Goal: Information Seeking & Learning: Learn about a topic

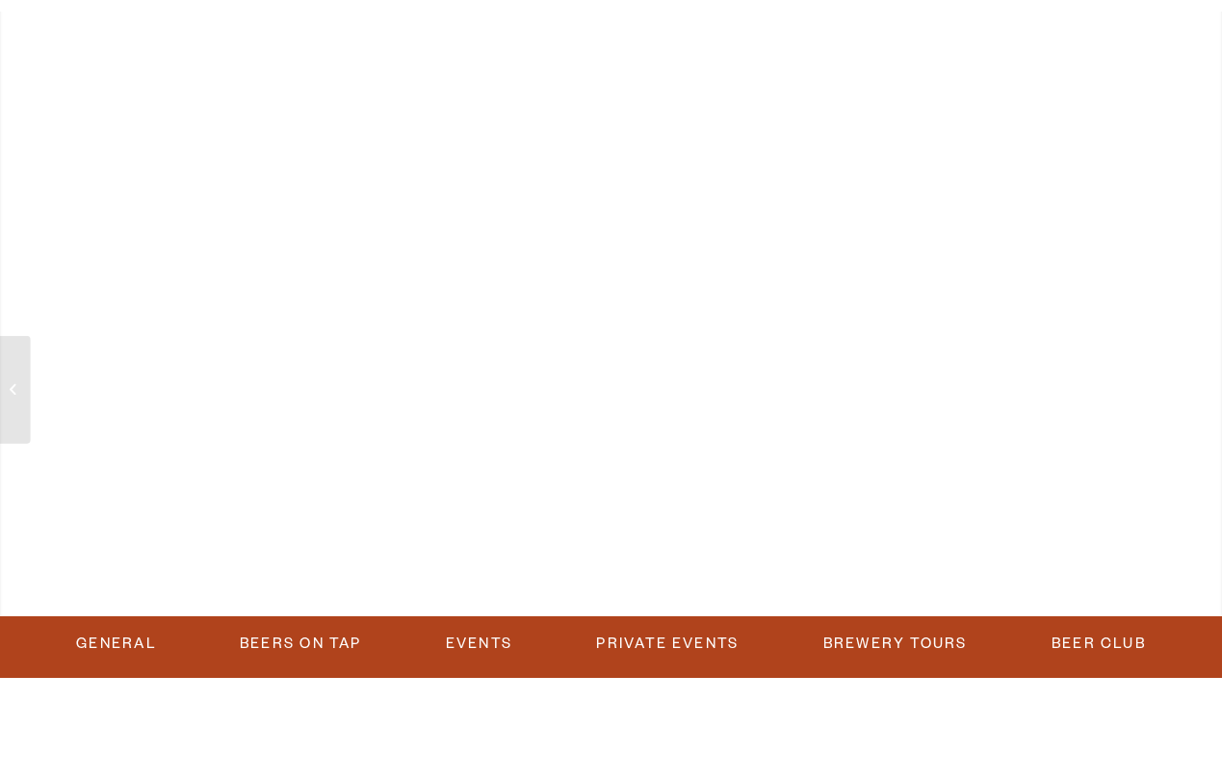
scroll to position [168, 0]
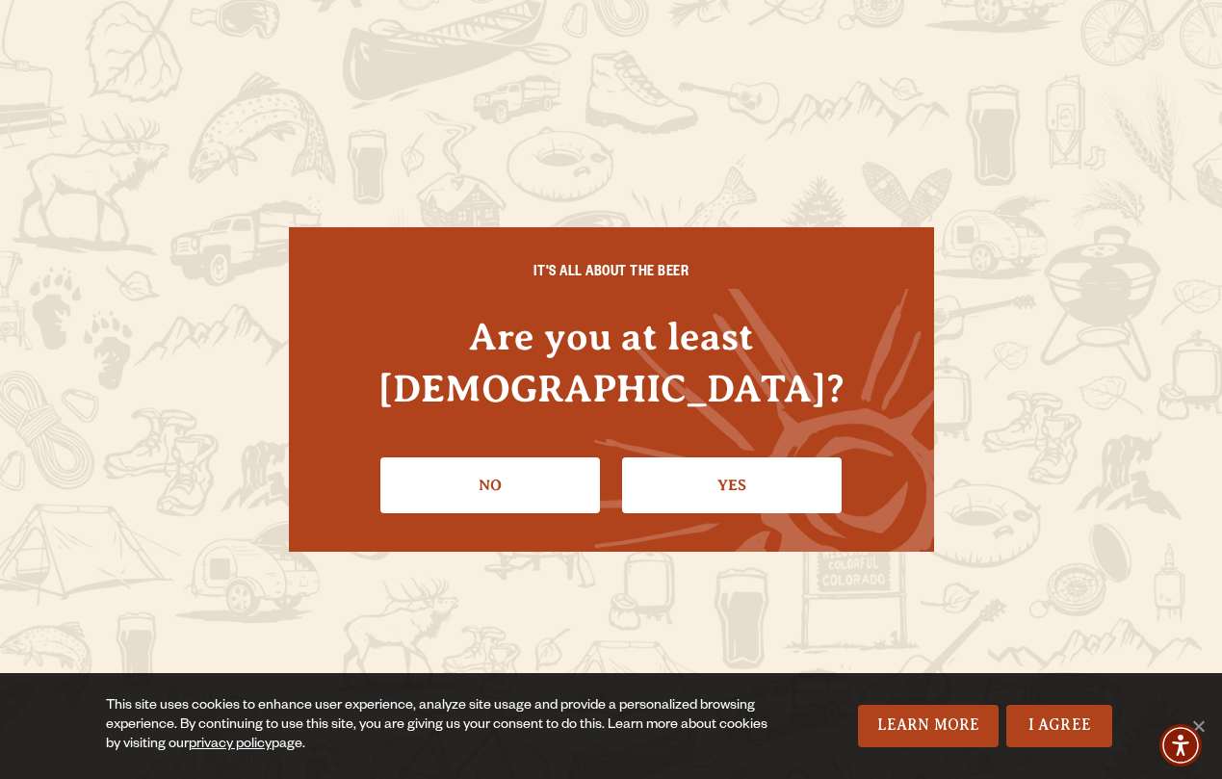
click at [725, 459] on link "Yes" at bounding box center [732, 485] width 220 height 56
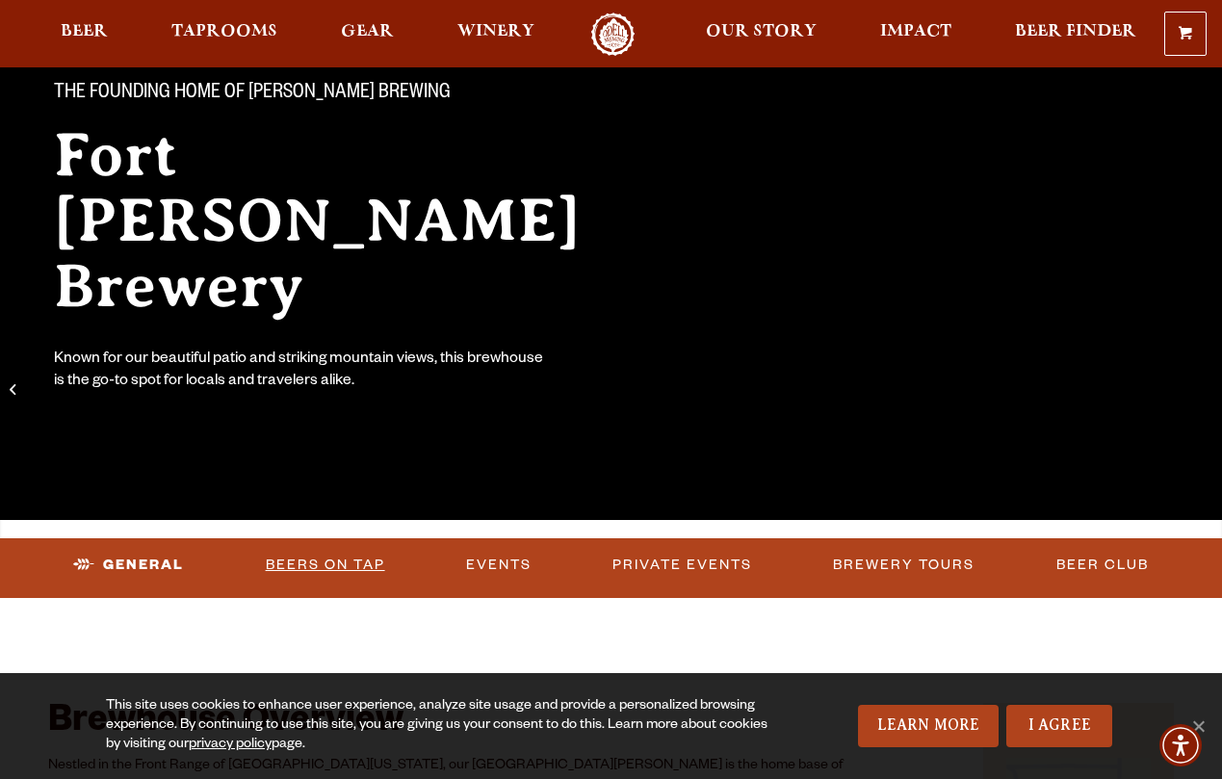
click at [308, 561] on link "Beers on Tap" at bounding box center [325, 565] width 135 height 44
click at [1055, 729] on link "I Agree" at bounding box center [1059, 726] width 106 height 42
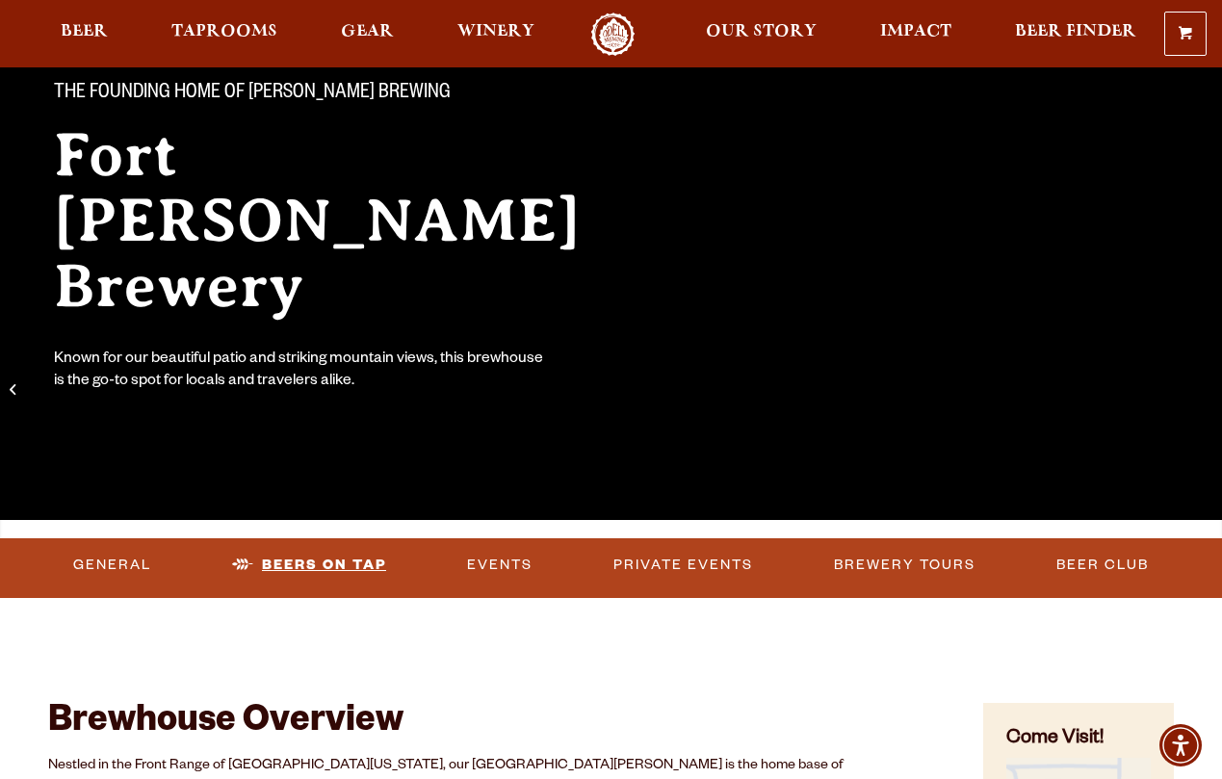
click at [312, 560] on link "Beers on Tap" at bounding box center [308, 565] width 169 height 44
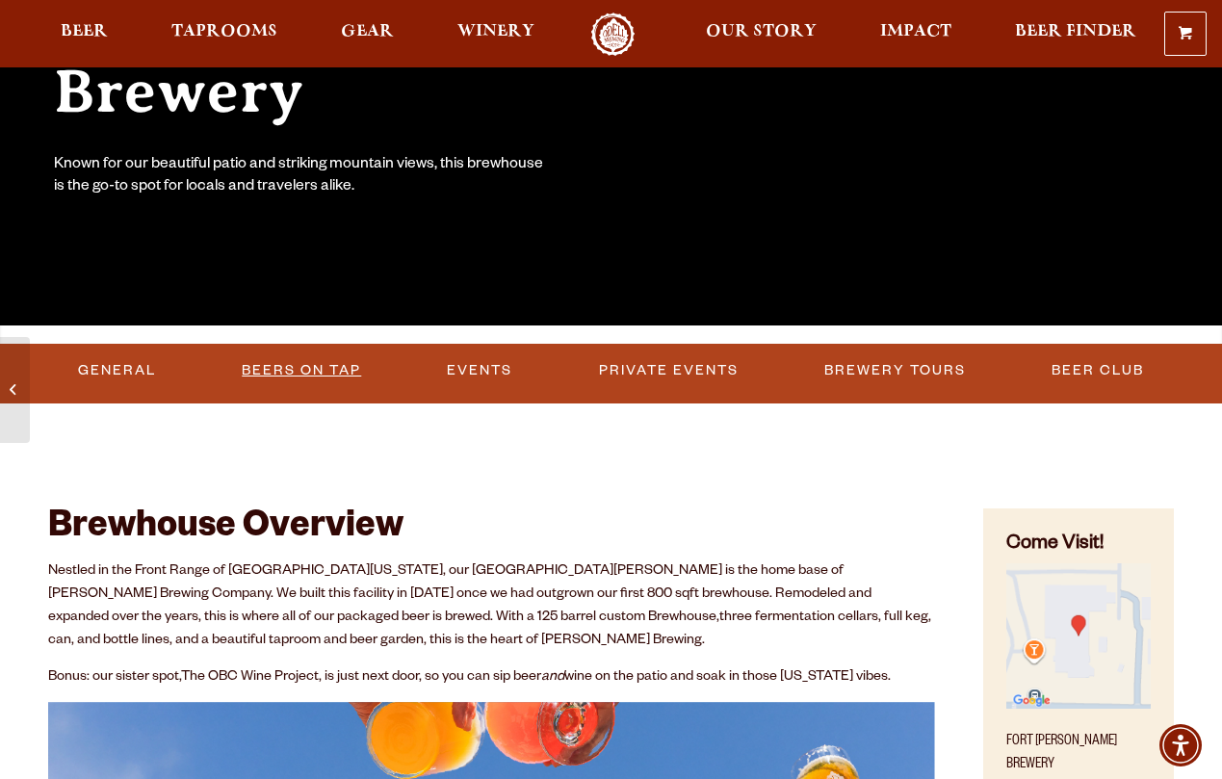
scroll to position [352, 0]
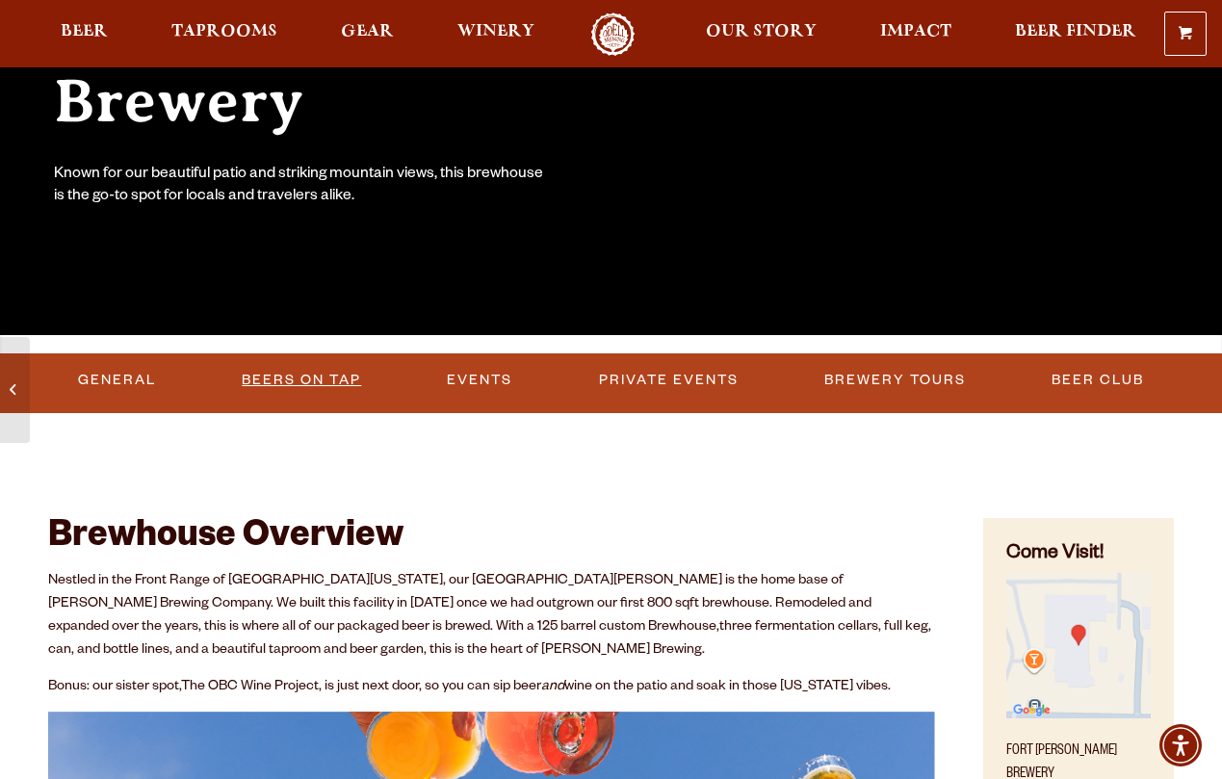
click at [289, 377] on link "Beers on Tap" at bounding box center [301, 380] width 135 height 44
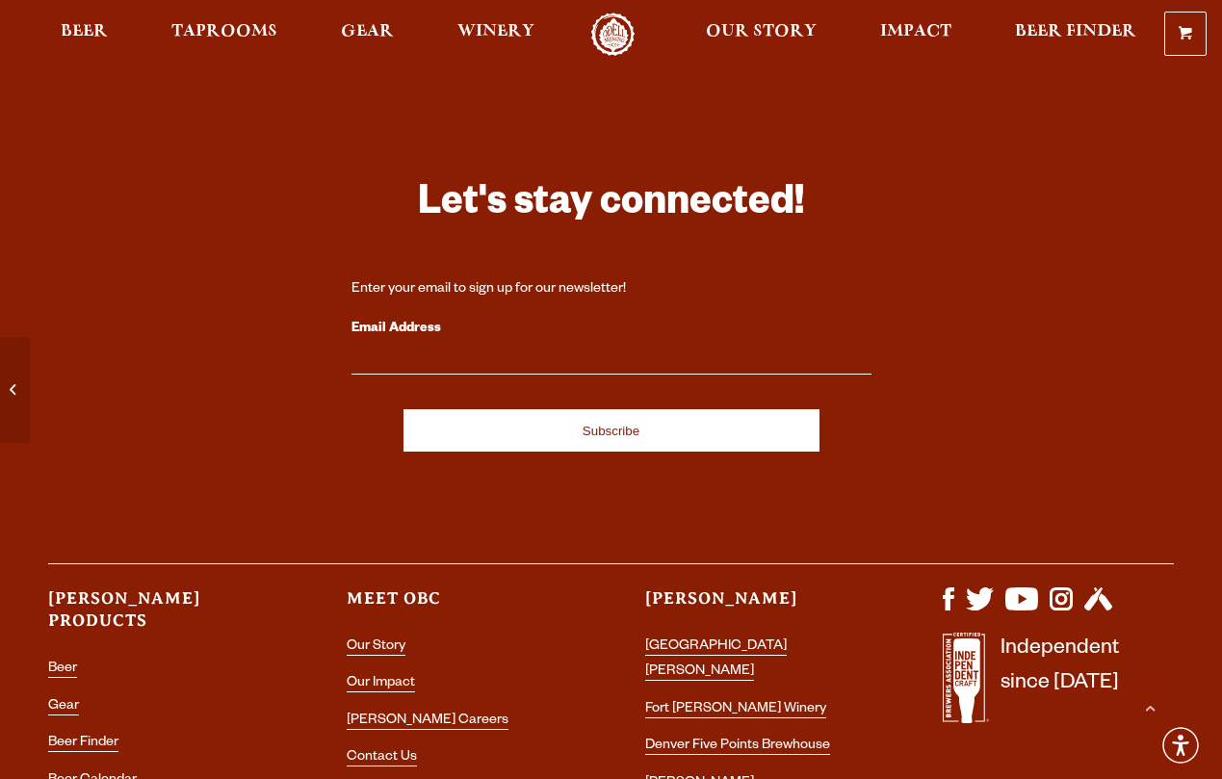
scroll to position [5176, 0]
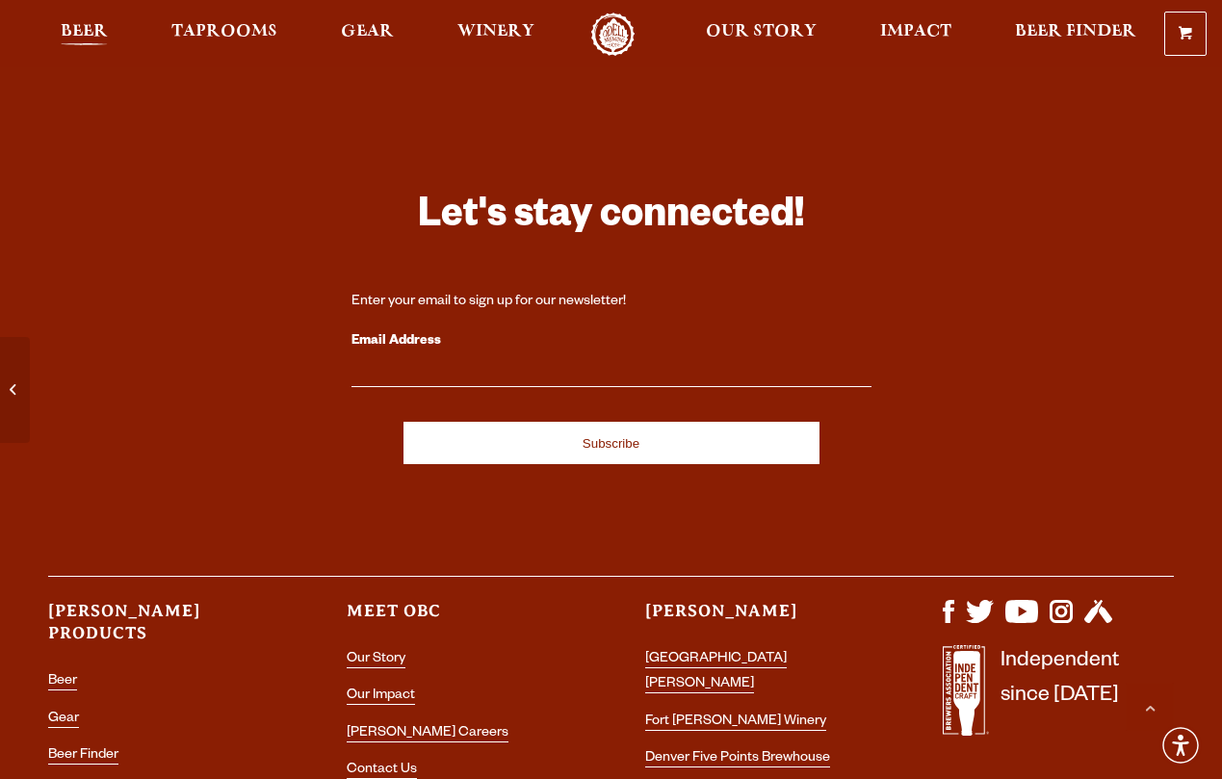
click at [87, 32] on span "Beer" at bounding box center [84, 31] width 47 height 15
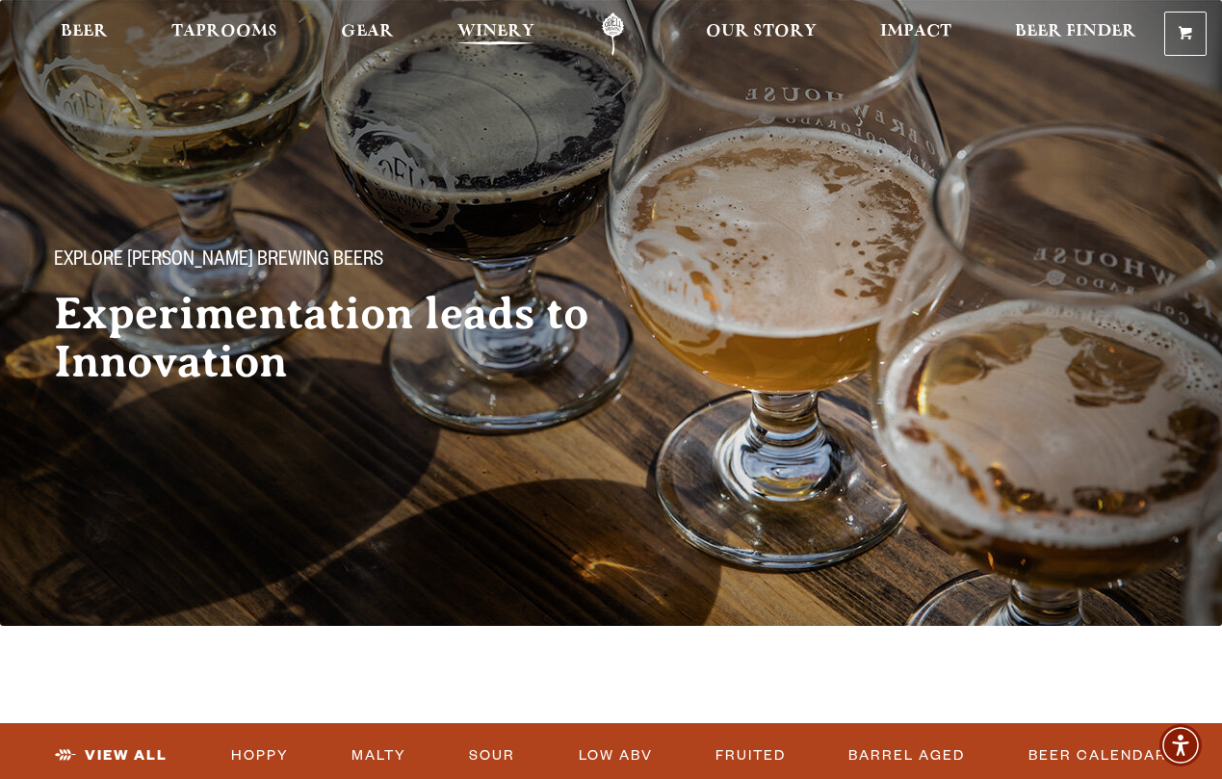
click at [498, 30] on span "Winery" at bounding box center [495, 31] width 77 height 15
